Goal: Ask a question

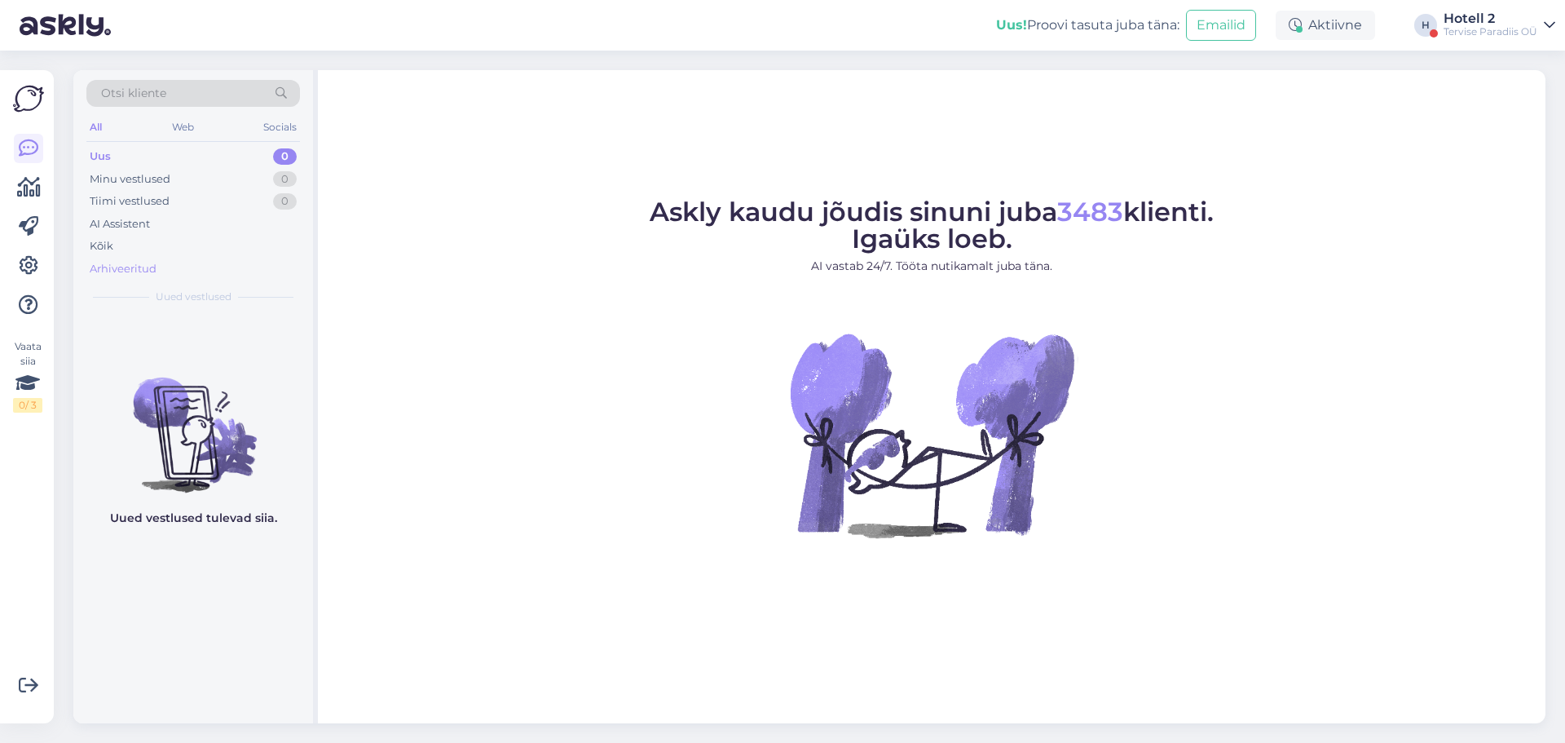
click at [208, 274] on div "Arhiveeritud" at bounding box center [193, 269] width 214 height 23
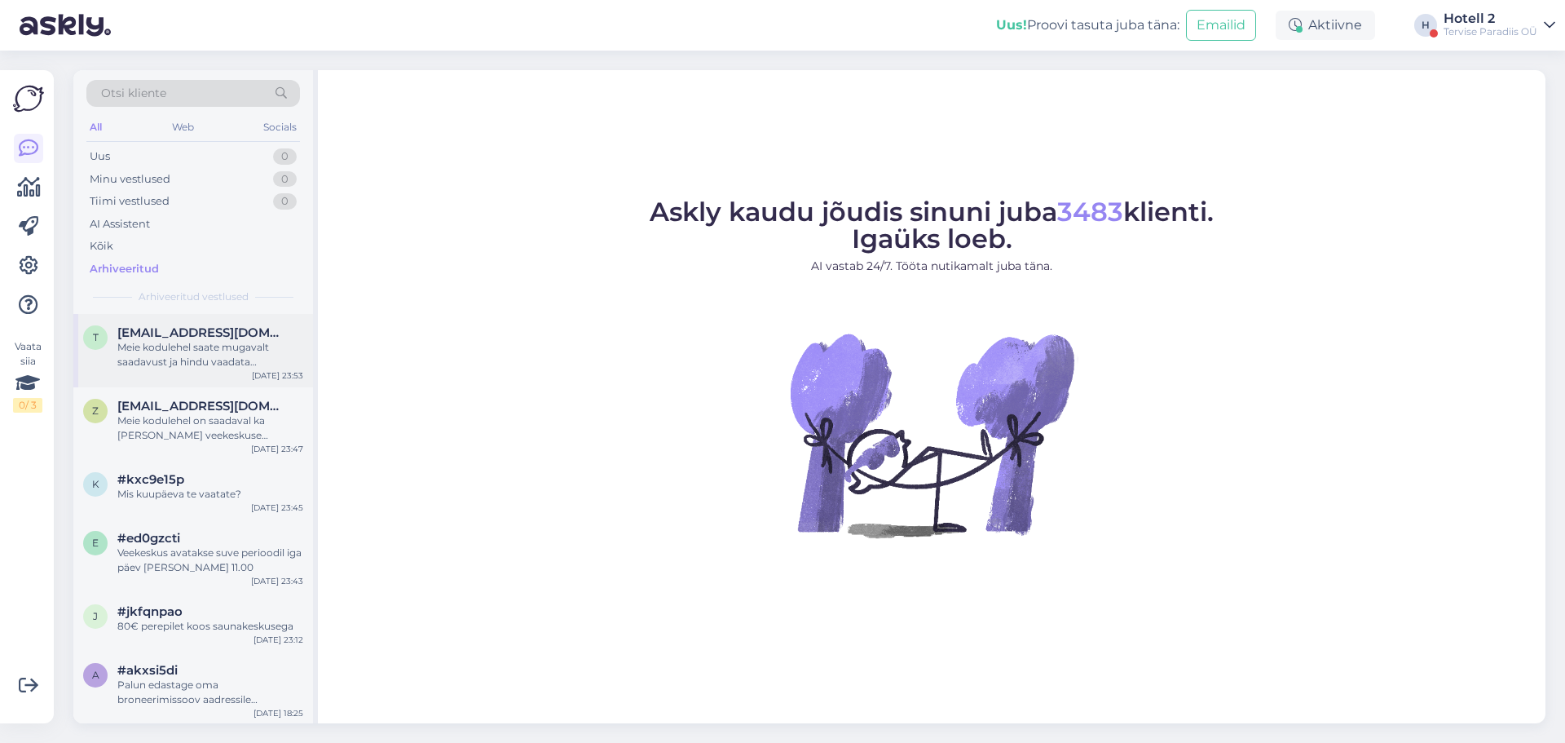
click at [235, 367] on div "Meie kodulehel saate mugavalt saadavust ja hindu vaadata [PERSON_NAME] kuupäeva…" at bounding box center [210, 354] width 186 height 29
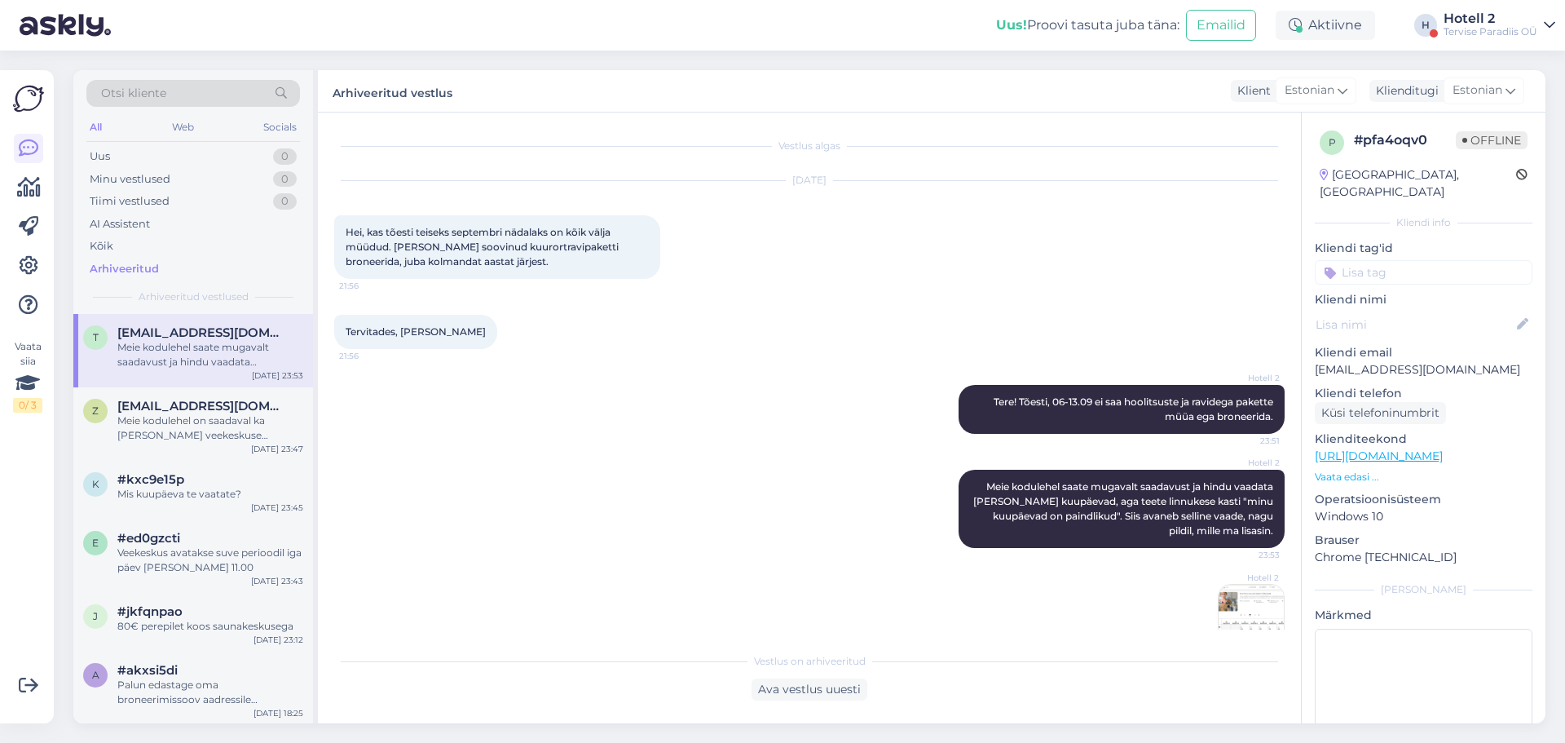
scroll to position [39, 0]
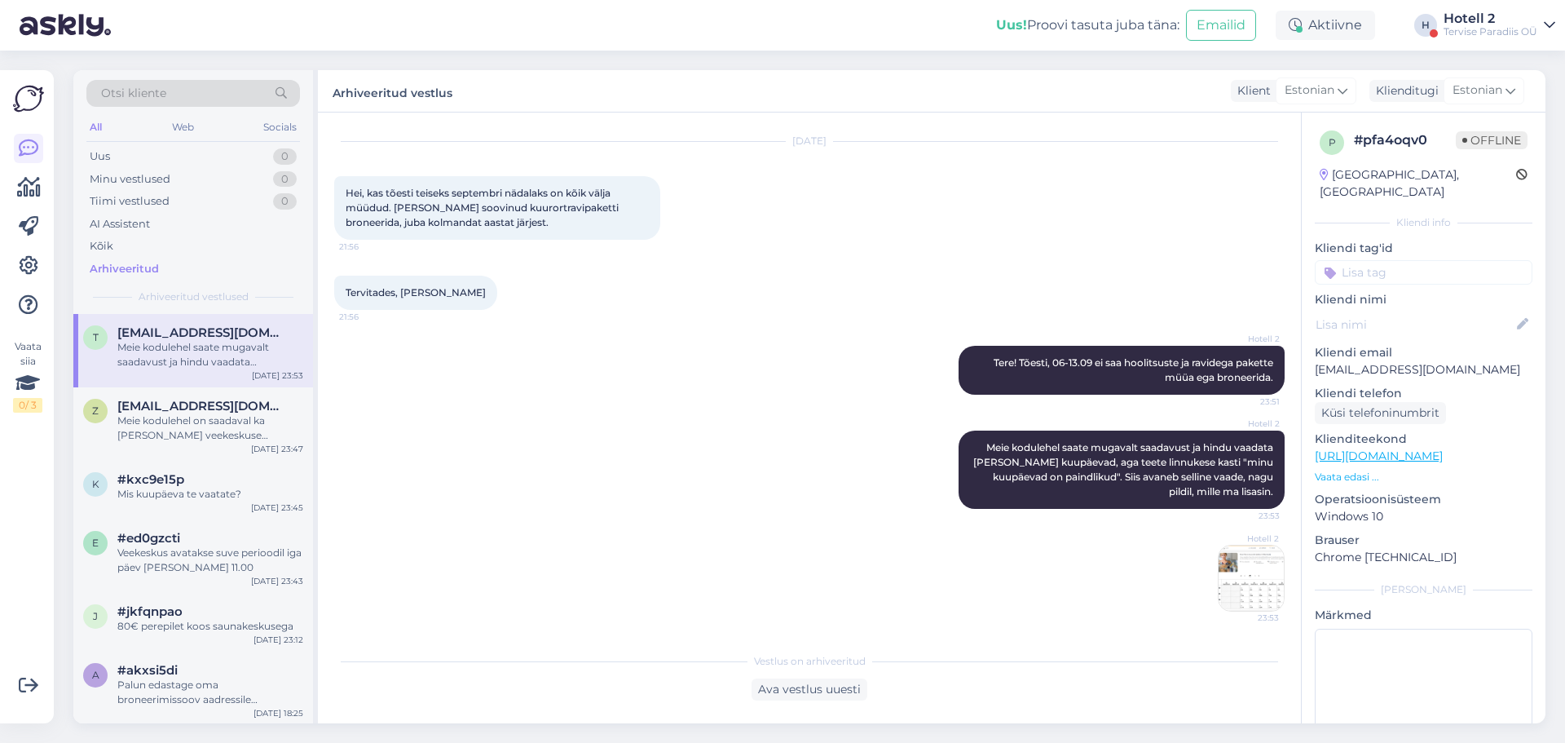
click at [1219, 582] on img at bounding box center [1251, 577] width 65 height 65
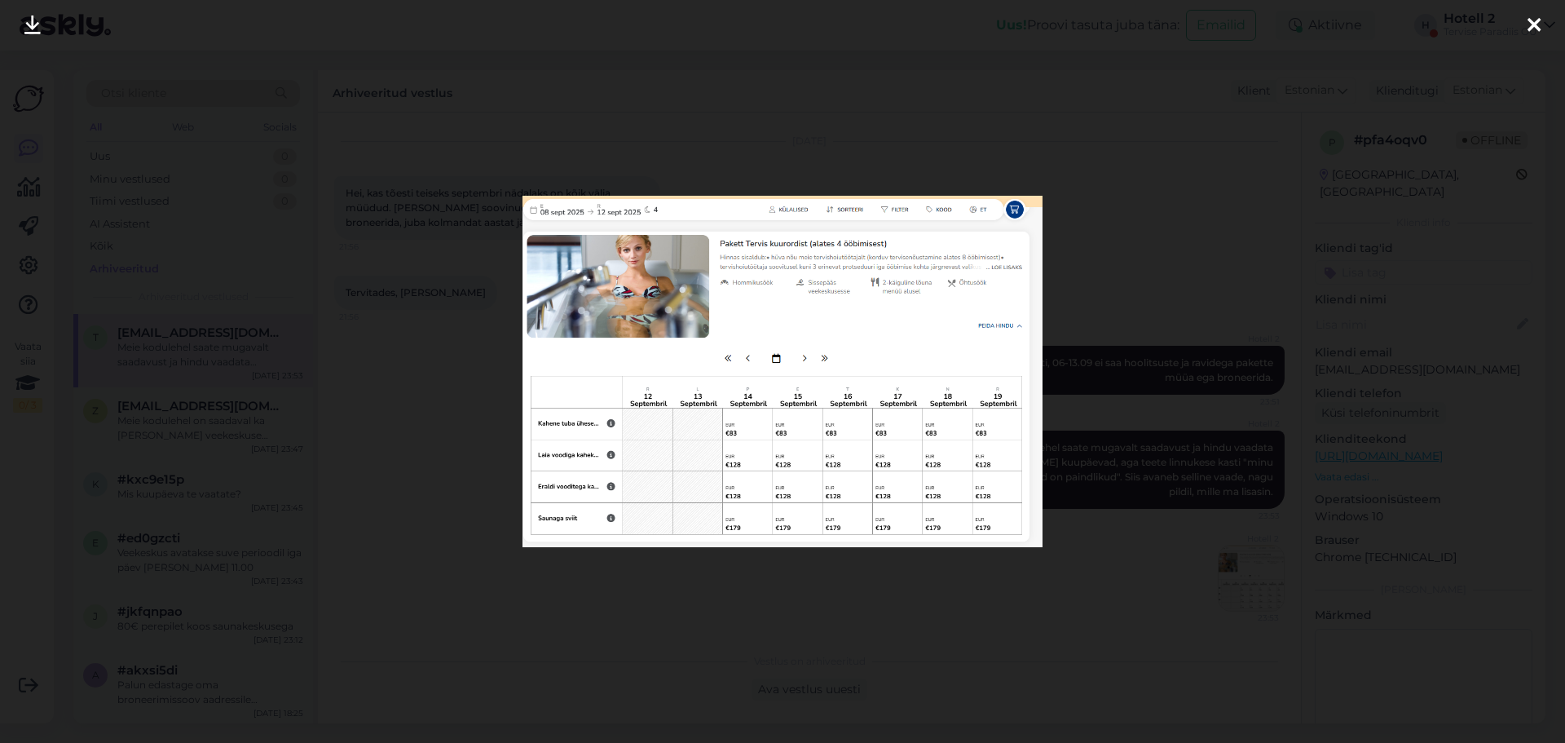
click at [1054, 539] on div at bounding box center [782, 371] width 1565 height 743
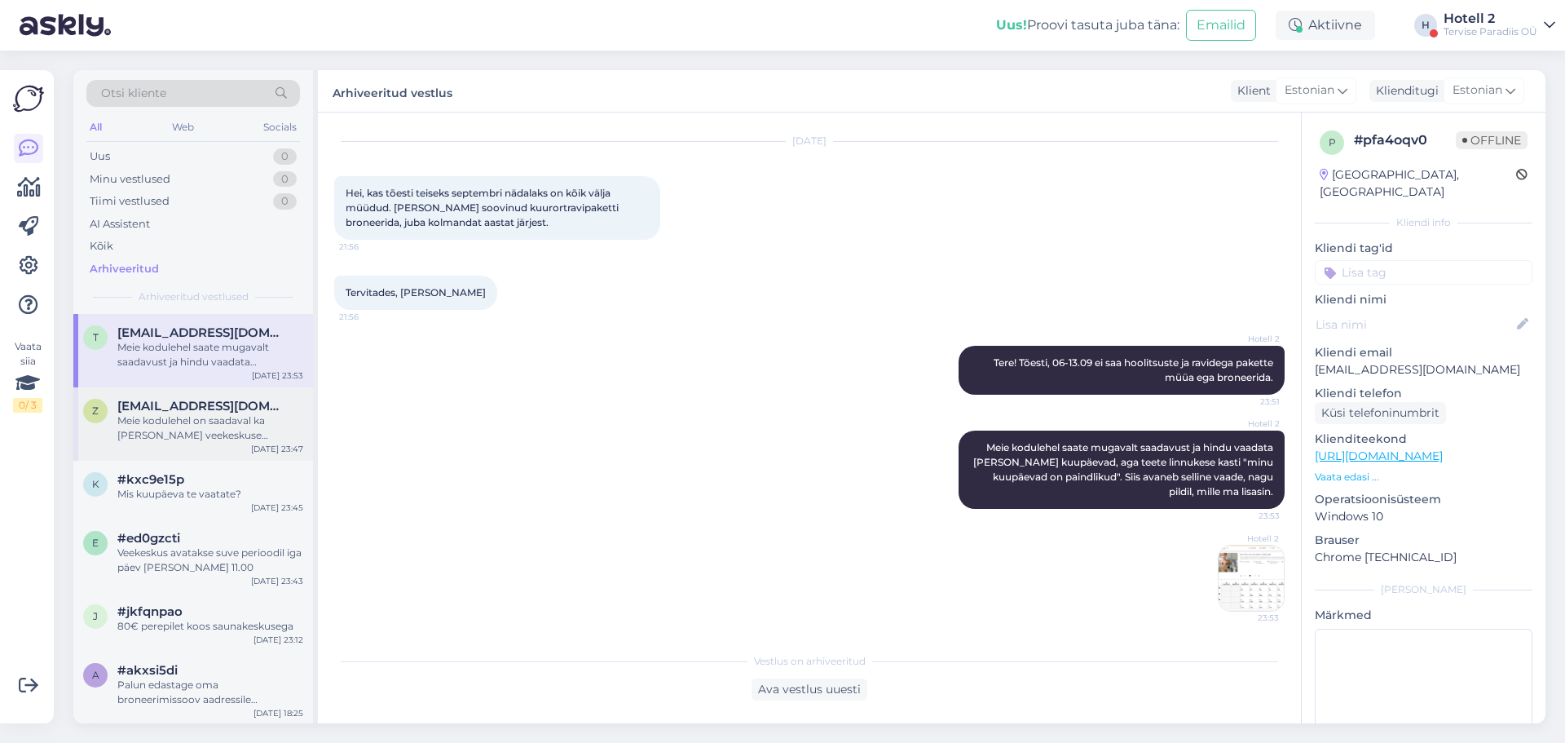
click at [203, 446] on div "z [EMAIL_ADDRESS][DOMAIN_NAME] Meie kodulehel on saadaval ka [PERSON_NAME] veek…" at bounding box center [193, 423] width 240 height 73
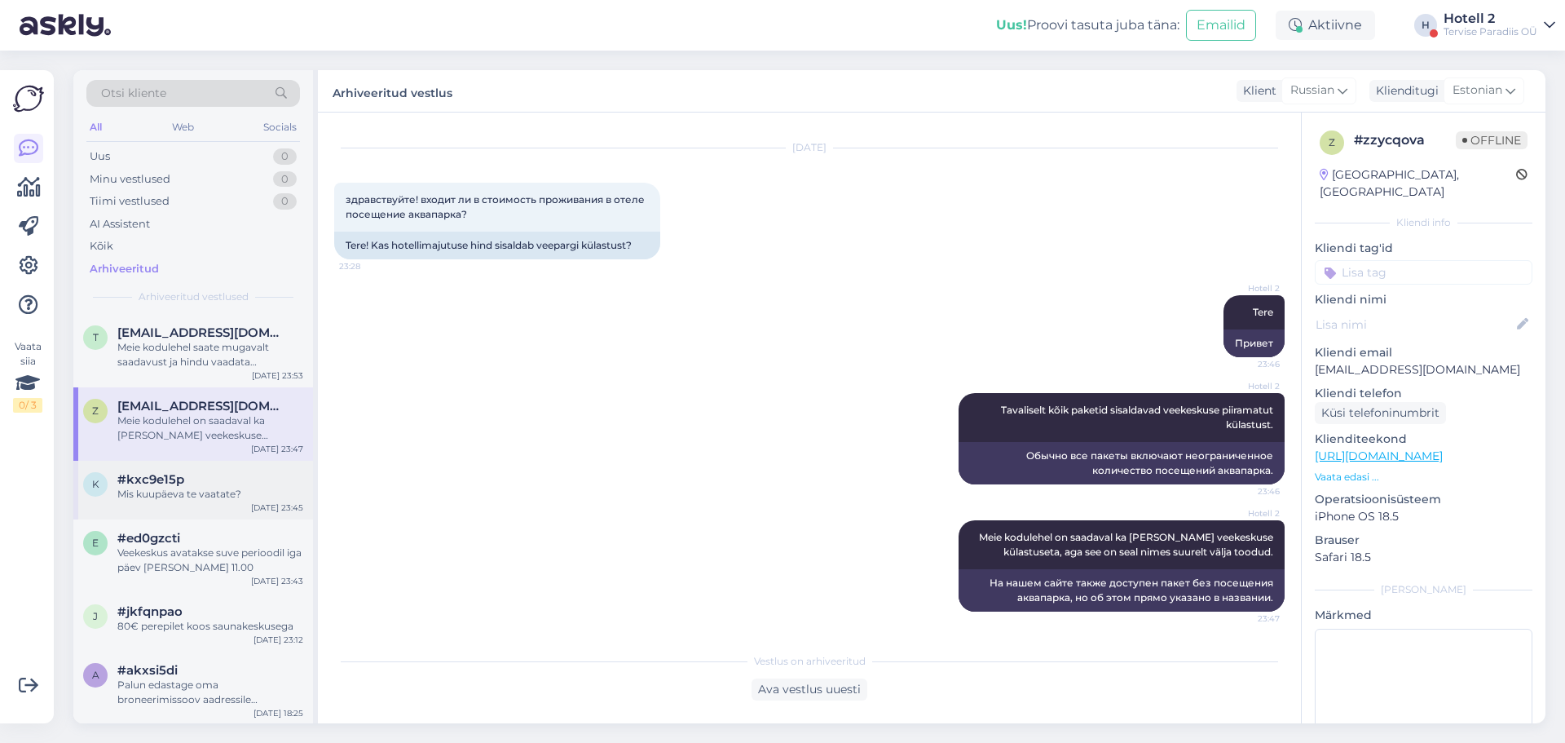
click at [241, 501] on div "Mis kuupäeva te vaatate?" at bounding box center [210, 494] width 186 height 15
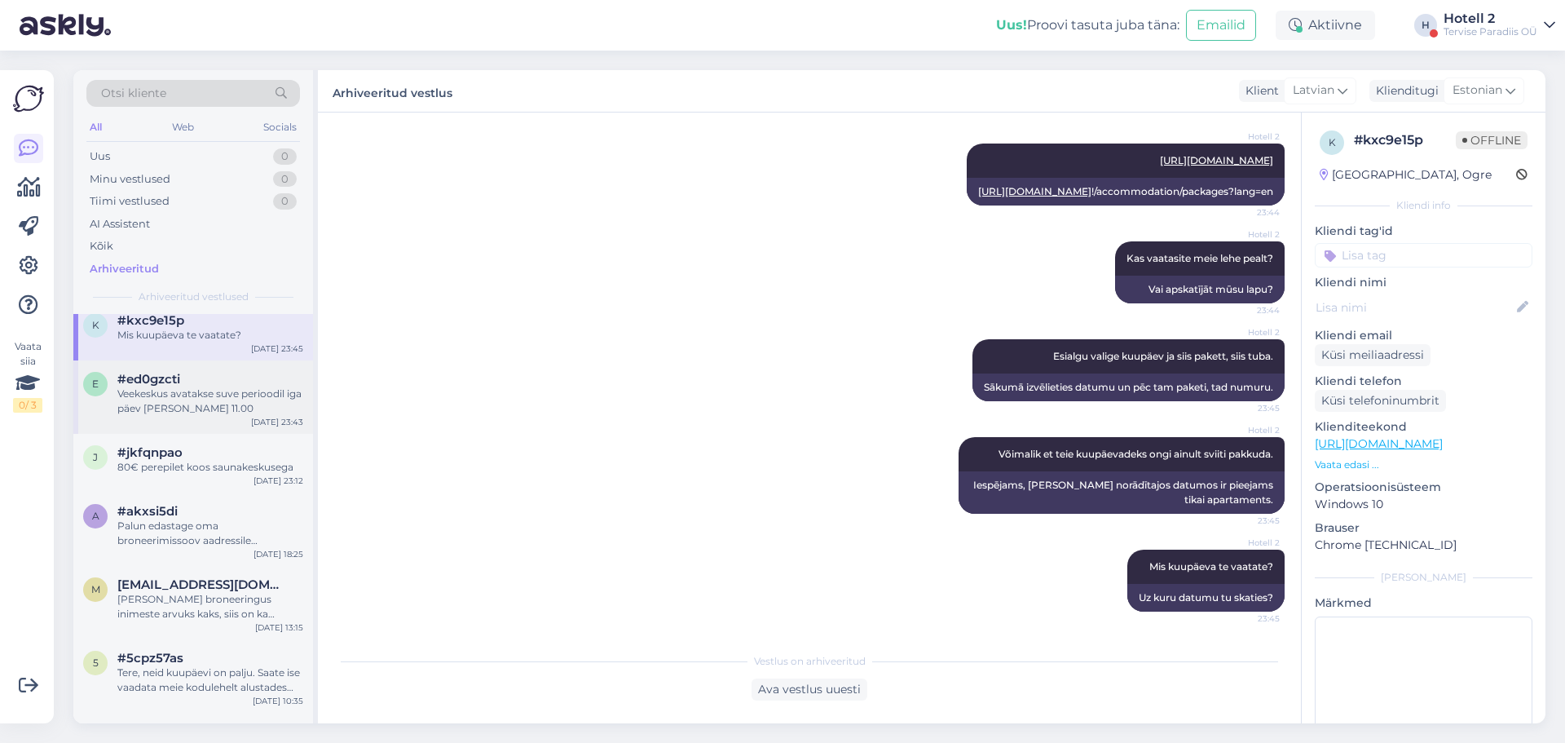
scroll to position [163, 0]
click at [258, 402] on div "Veekeskus avatakse suve perioodil iga päev [PERSON_NAME] 11.00" at bounding box center [210, 396] width 186 height 29
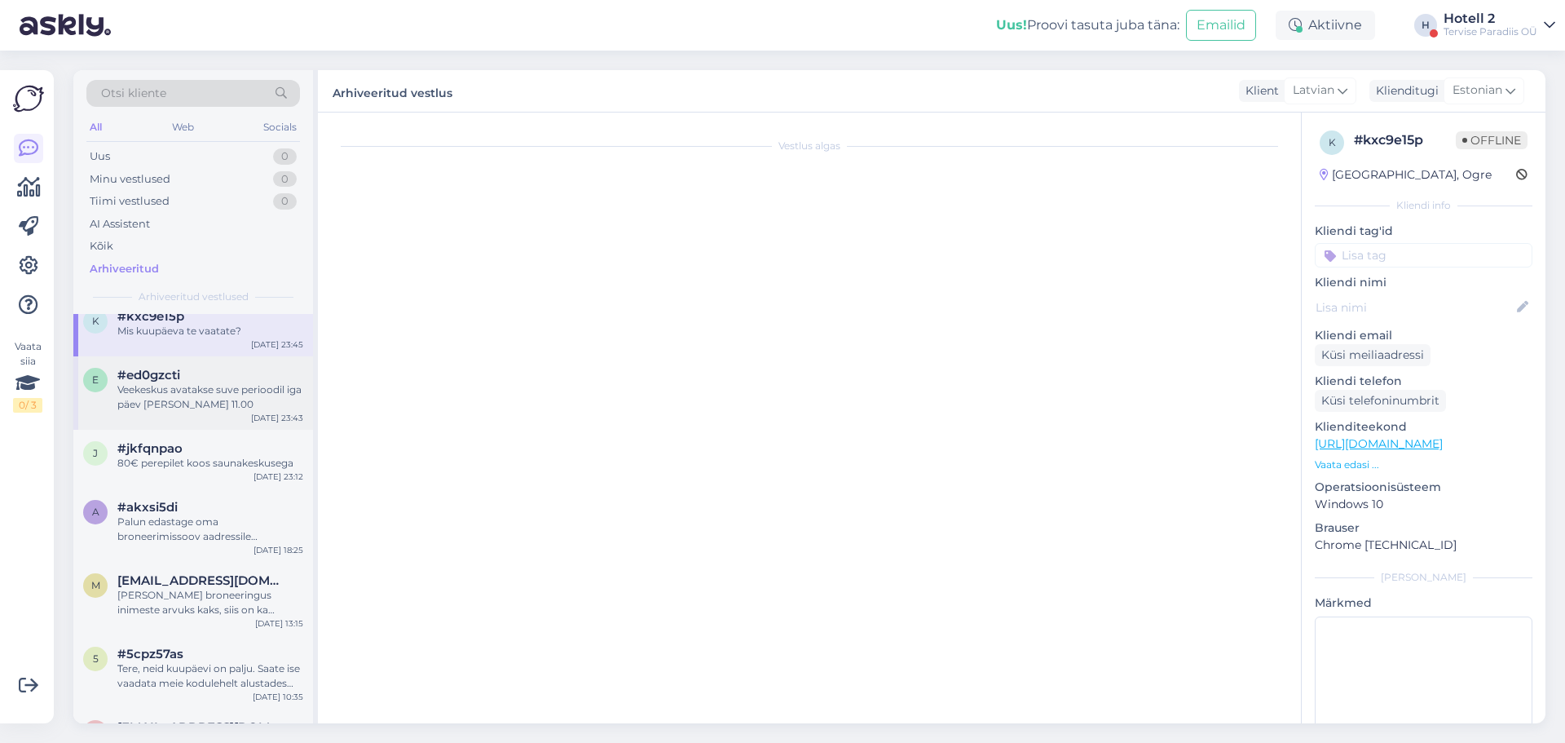
scroll to position [0, 0]
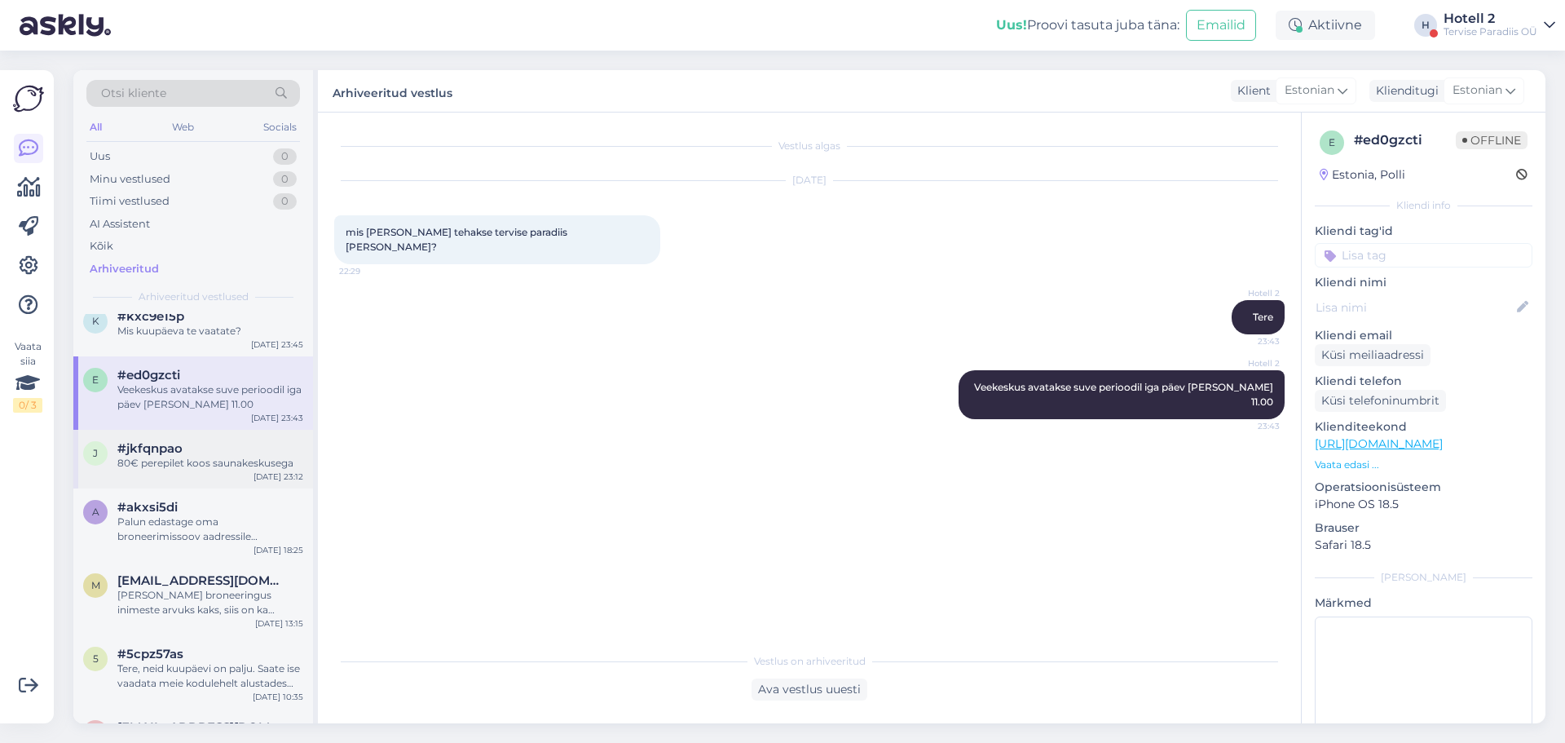
click at [256, 453] on div "#jkfqnpao" at bounding box center [210, 448] width 186 height 15
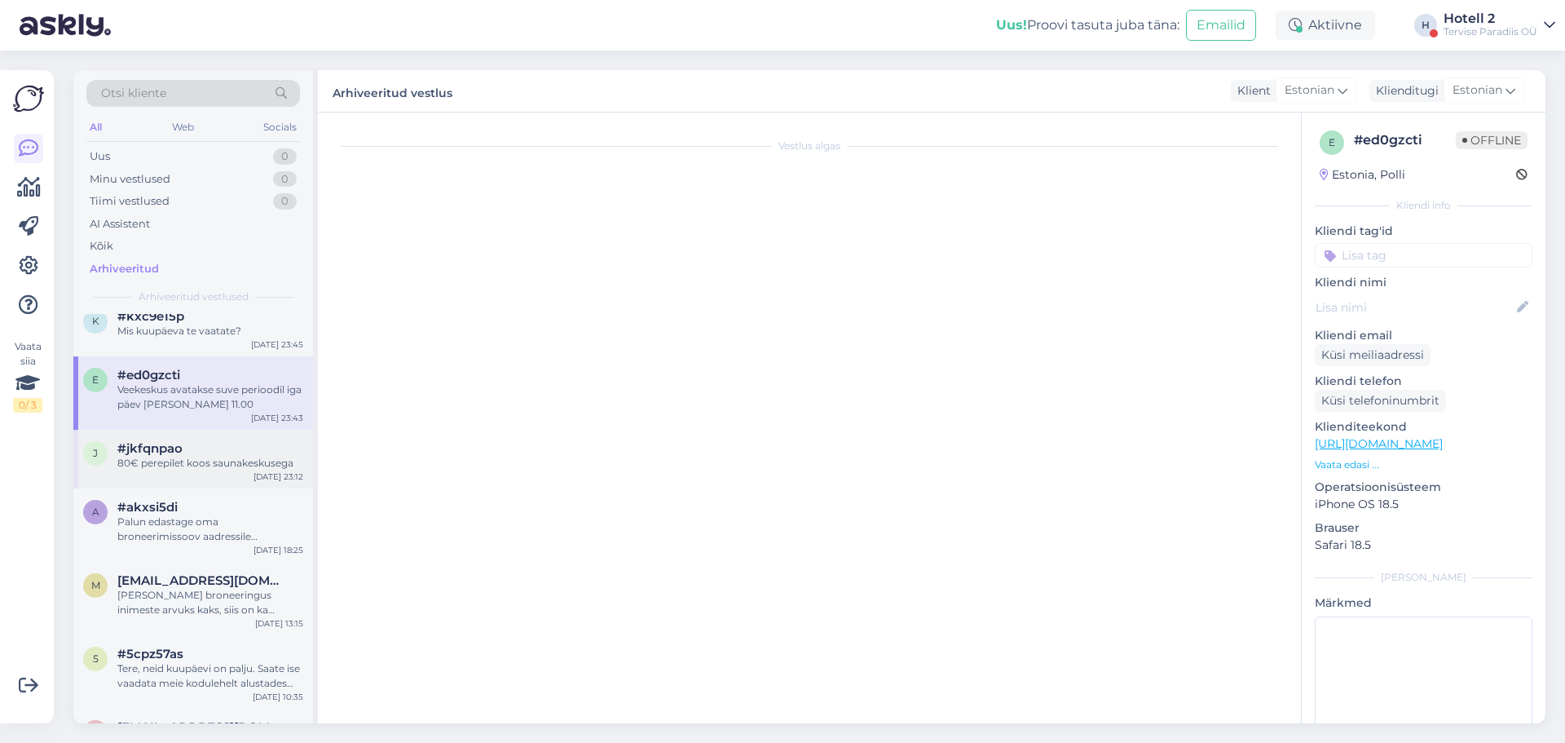
scroll to position [57, 0]
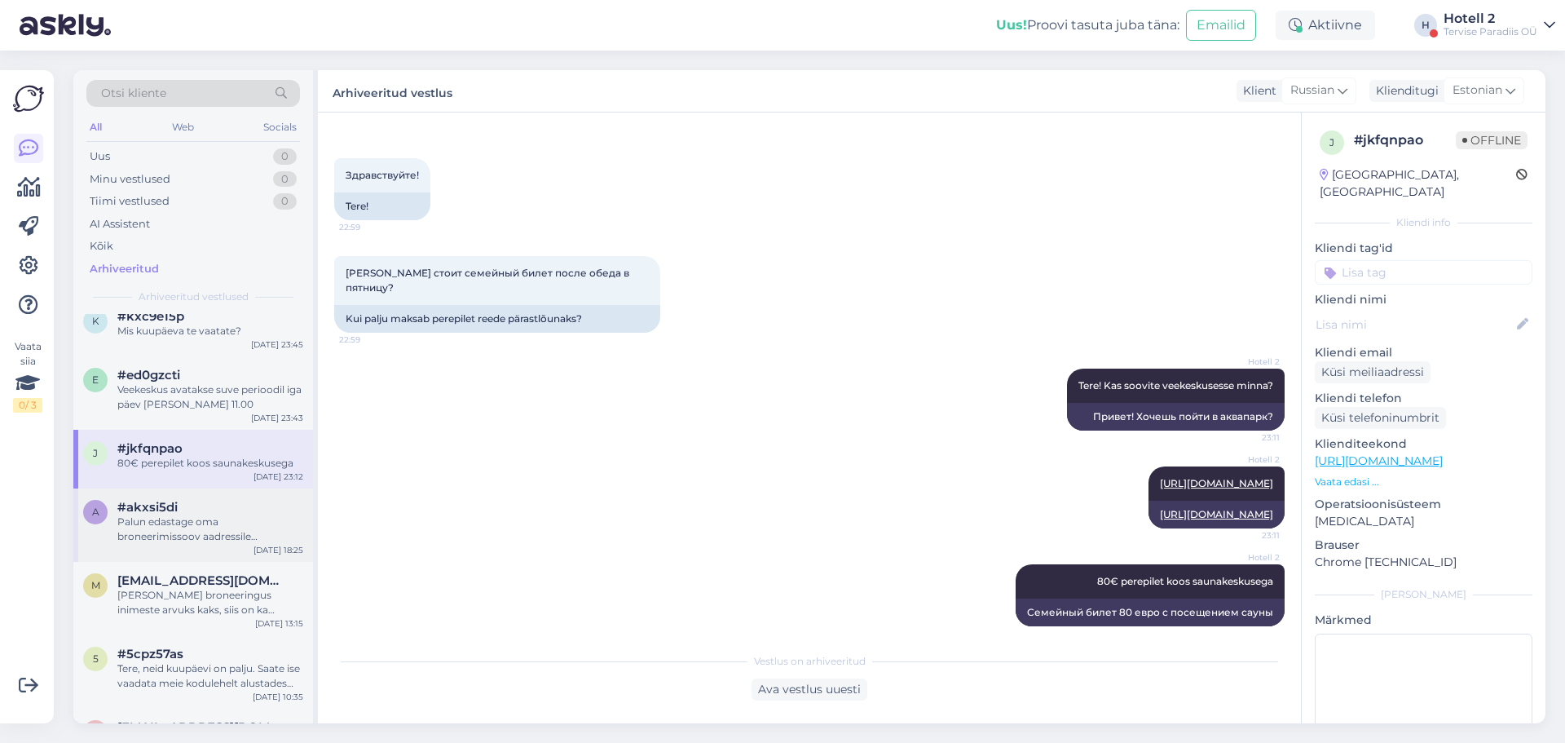
click at [266, 539] on div "Palun edastage oma broneerimissoov aadressile [EMAIL_ADDRESS][DOMAIN_NAME] või …" at bounding box center [210, 528] width 186 height 29
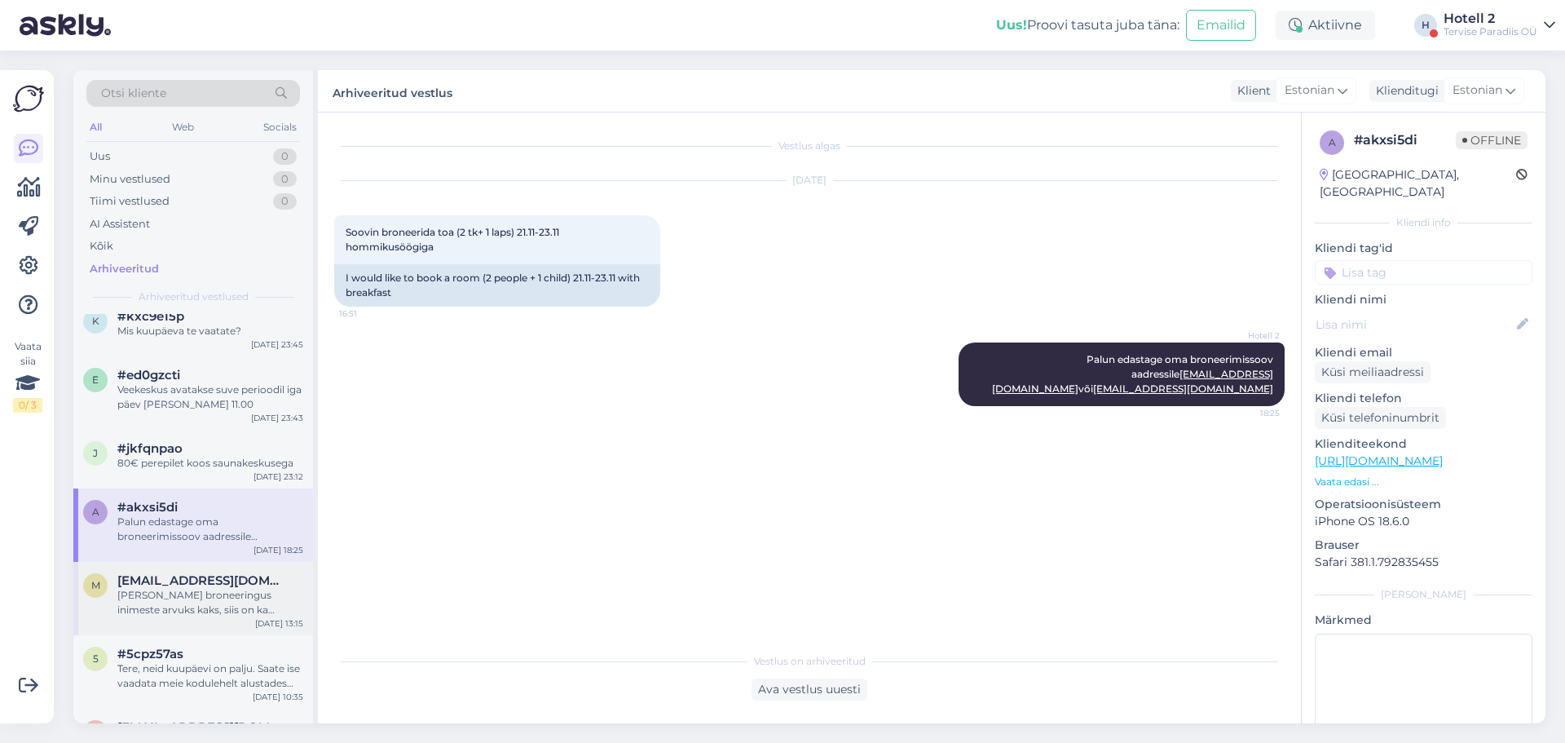
click at [216, 586] on span "[EMAIL_ADDRESS][DOMAIN_NAME]" at bounding box center [202, 580] width 170 height 15
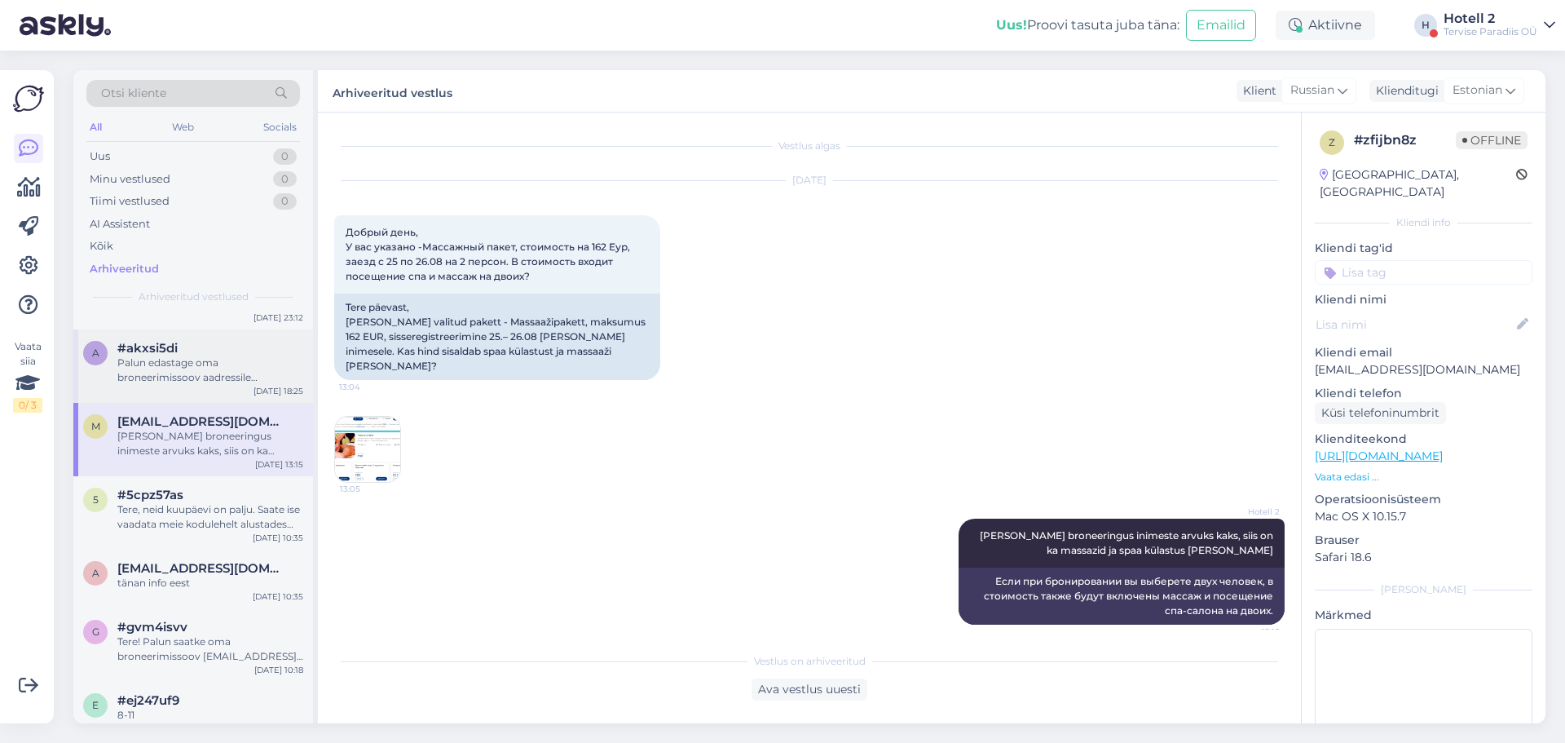
scroll to position [326, 0]
click at [220, 511] on div "Tere, neid kuupäevi on palju. Saate ise vaadata meie kodulehelt alustades onlin…" at bounding box center [210, 512] width 186 height 29
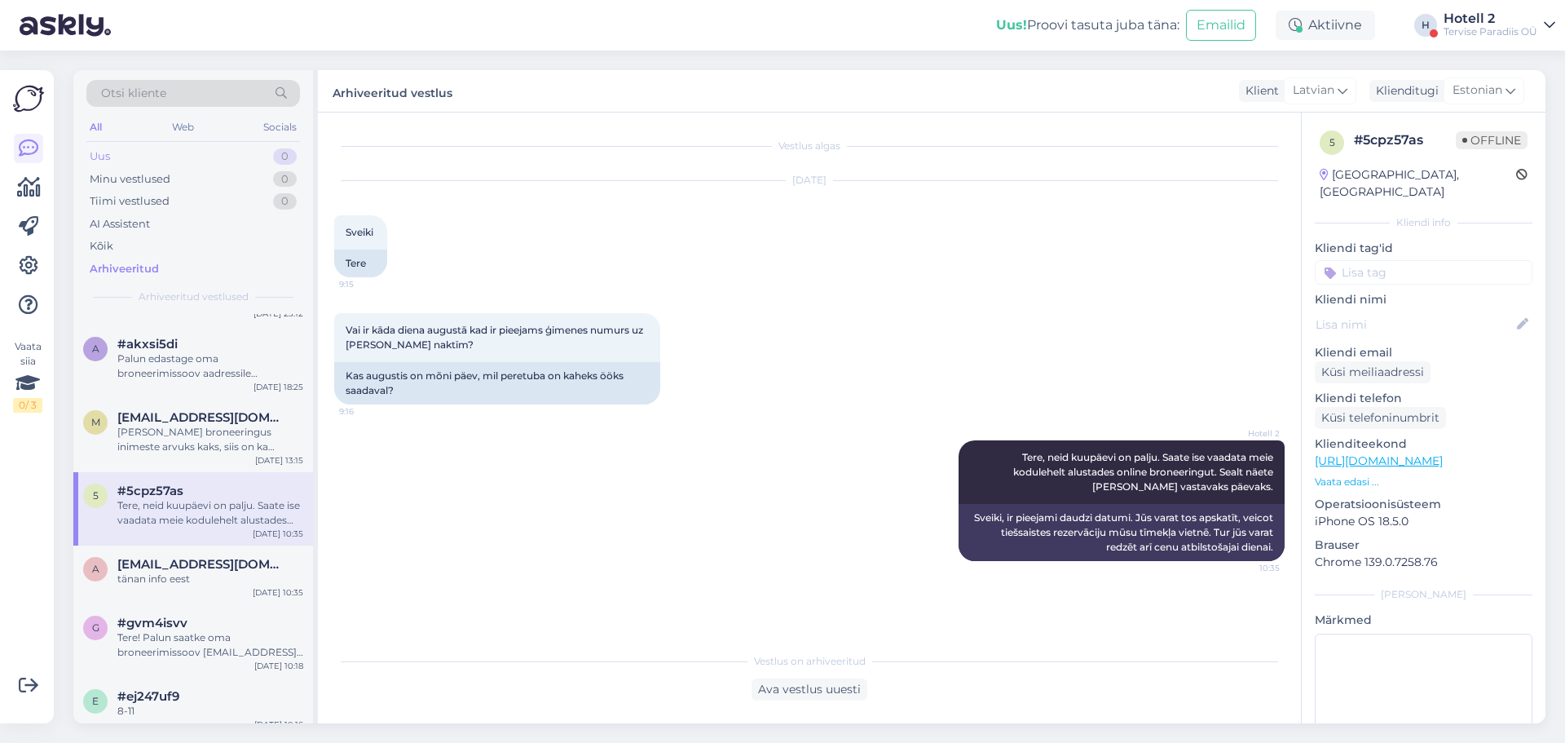
click at [269, 156] on div "Uus 0" at bounding box center [193, 156] width 214 height 23
